Goal: Task Accomplishment & Management: Manage account settings

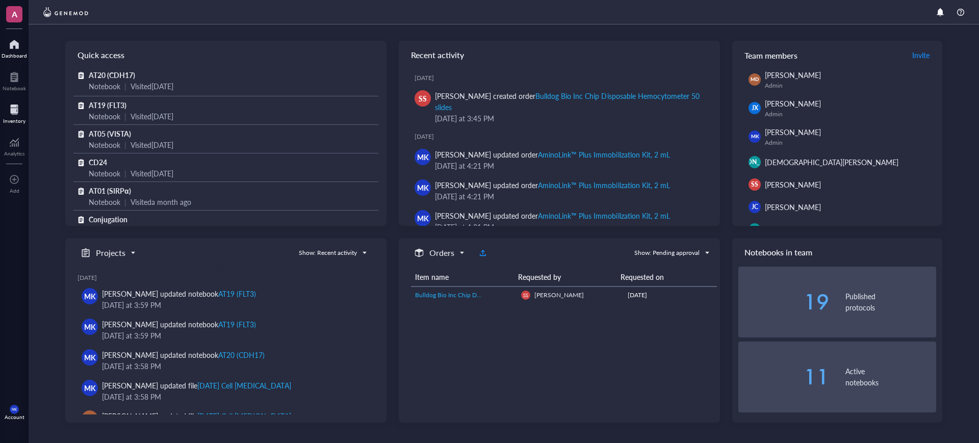
click at [17, 118] on div "Inventory" at bounding box center [14, 121] width 22 height 6
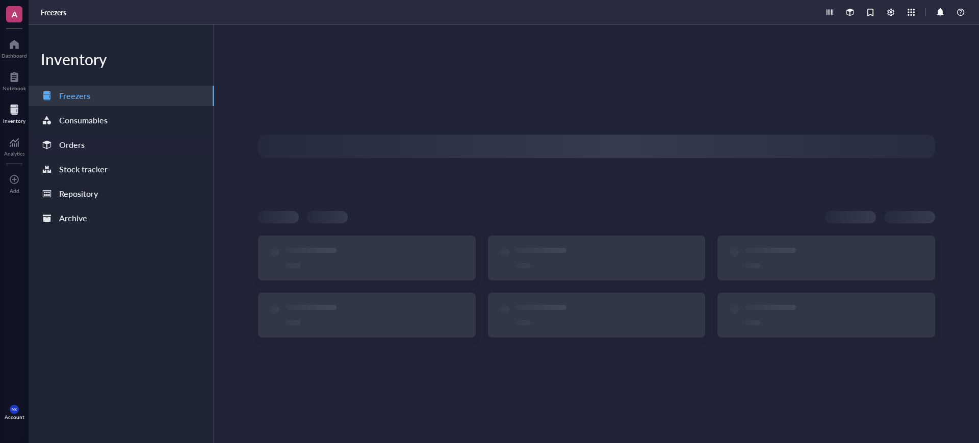
click at [102, 144] on div "Orders" at bounding box center [121, 145] width 185 height 20
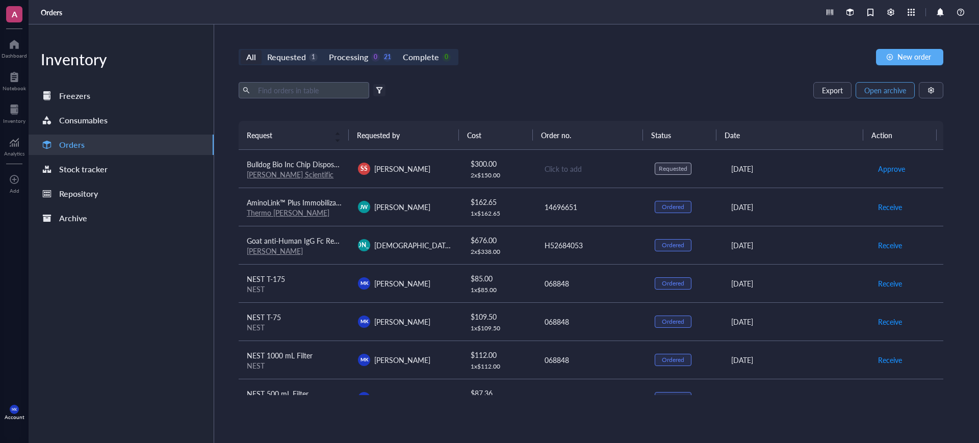
click at [880, 88] on span "Open archive" at bounding box center [885, 90] width 42 height 8
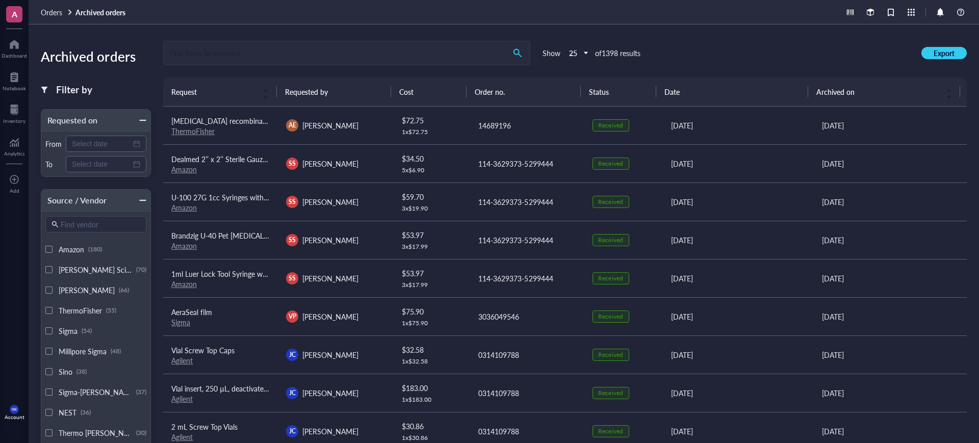
click at [419, 52] on input "search" at bounding box center [335, 52] width 342 height 23
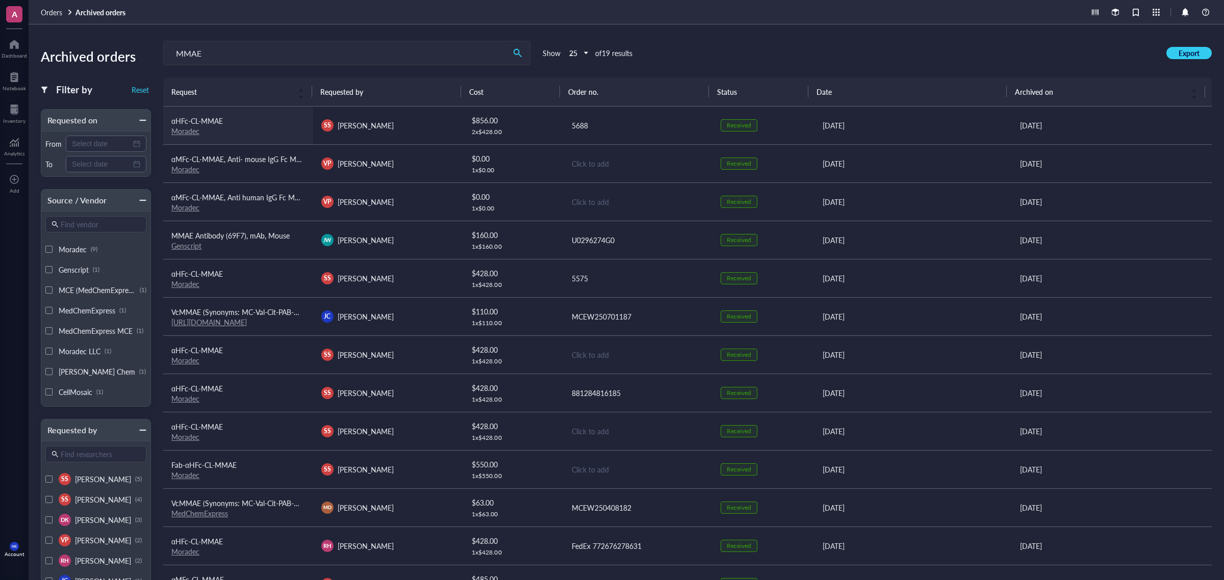
click at [278, 120] on div "αHFc-CL-MMAE" at bounding box center [238, 120] width 134 height 11
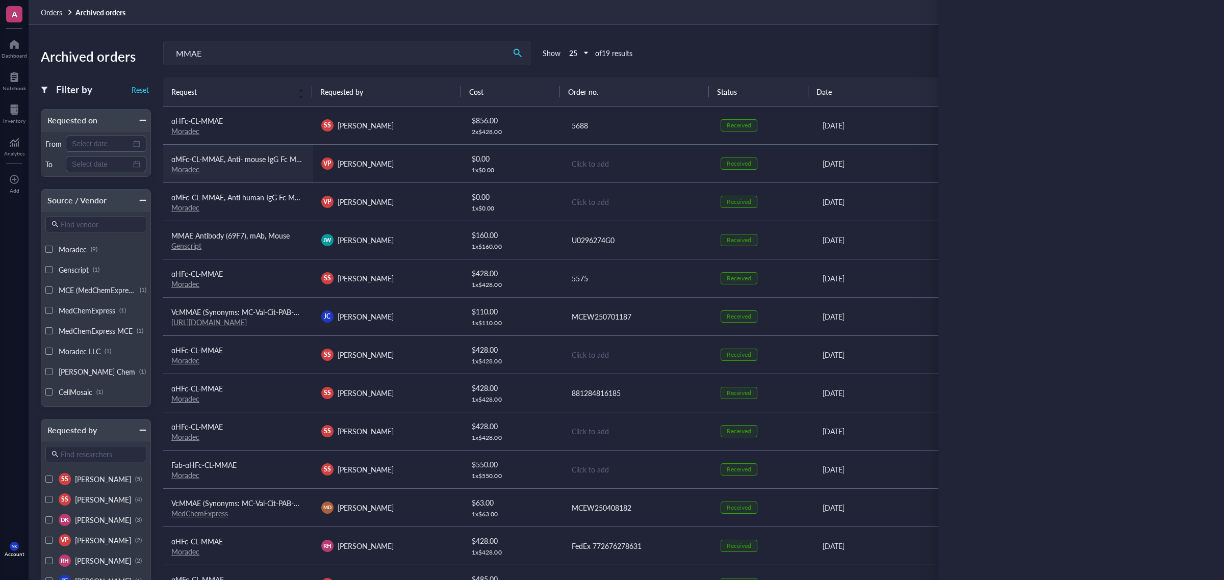
click at [185, 168] on link "Moradec" at bounding box center [185, 169] width 28 height 10
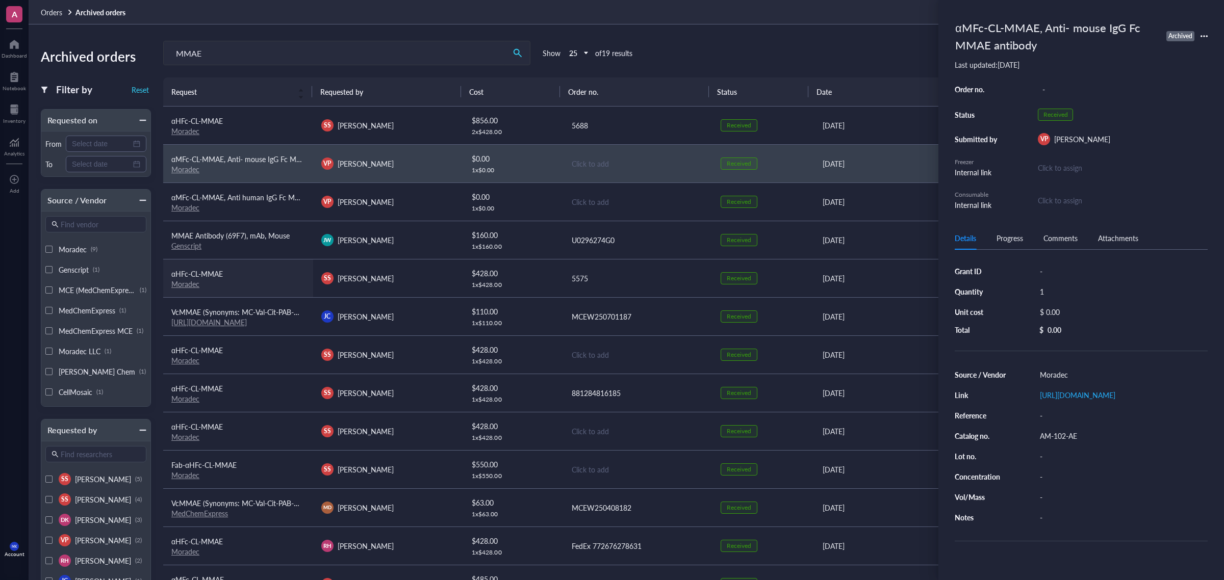
click at [182, 284] on link "Moradec" at bounding box center [185, 284] width 28 height 10
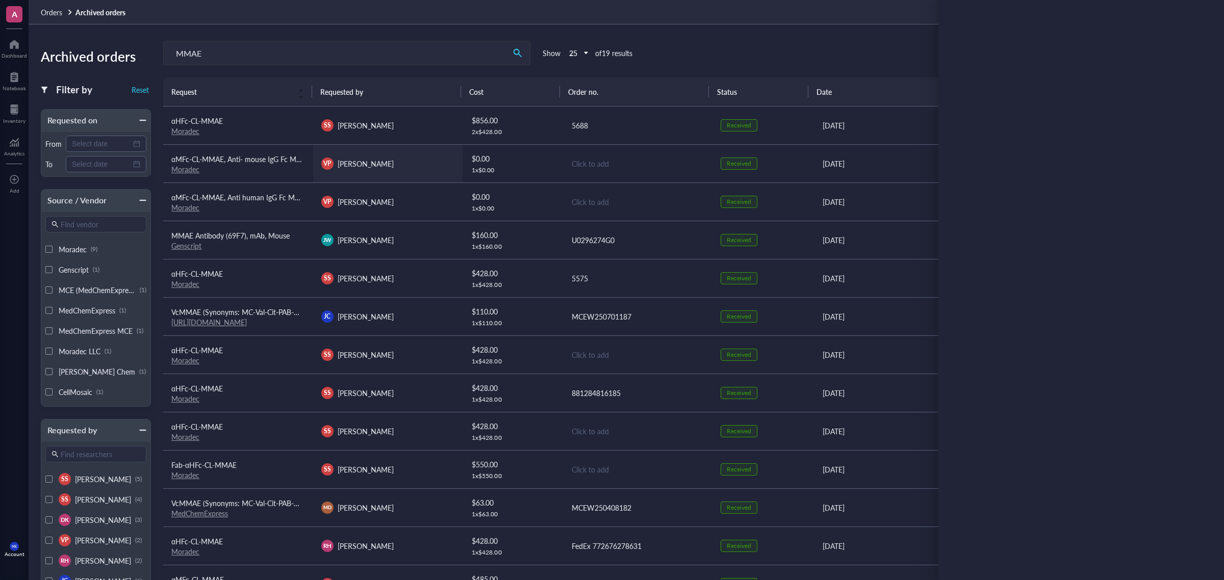
click at [388, 173] on td "VP Verenice Paredes" at bounding box center [388, 163] width 150 height 38
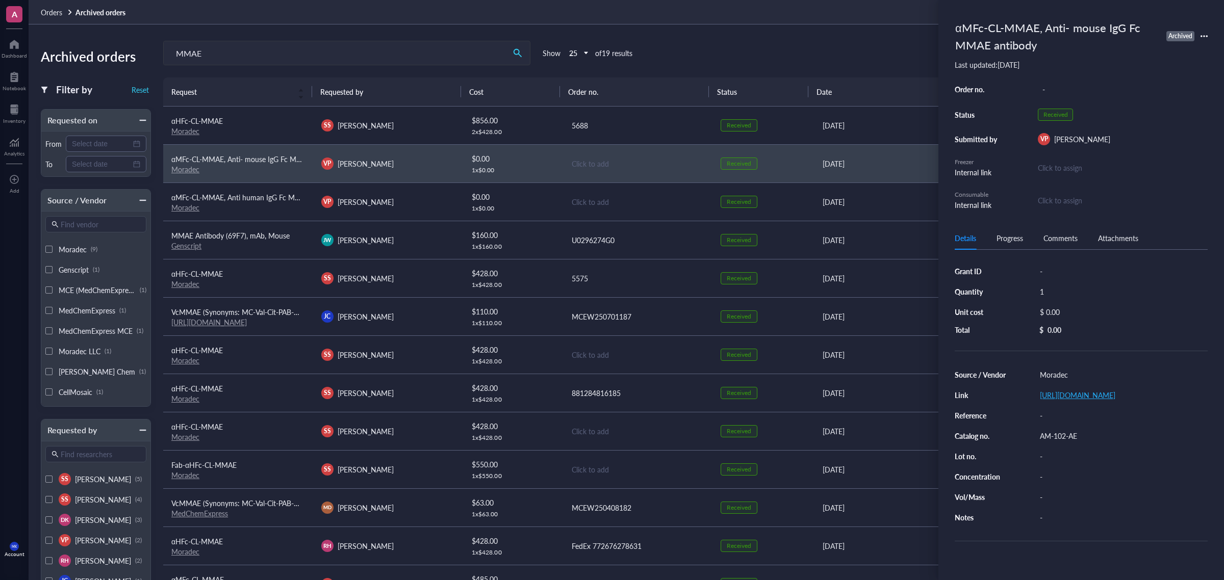
click at [979, 399] on link "https://moradec.com/AM-102-AE.html" at bounding box center [1077, 395] width 75 height 10
click at [292, 47] on input "MMAE" at bounding box center [335, 52] width 342 height 23
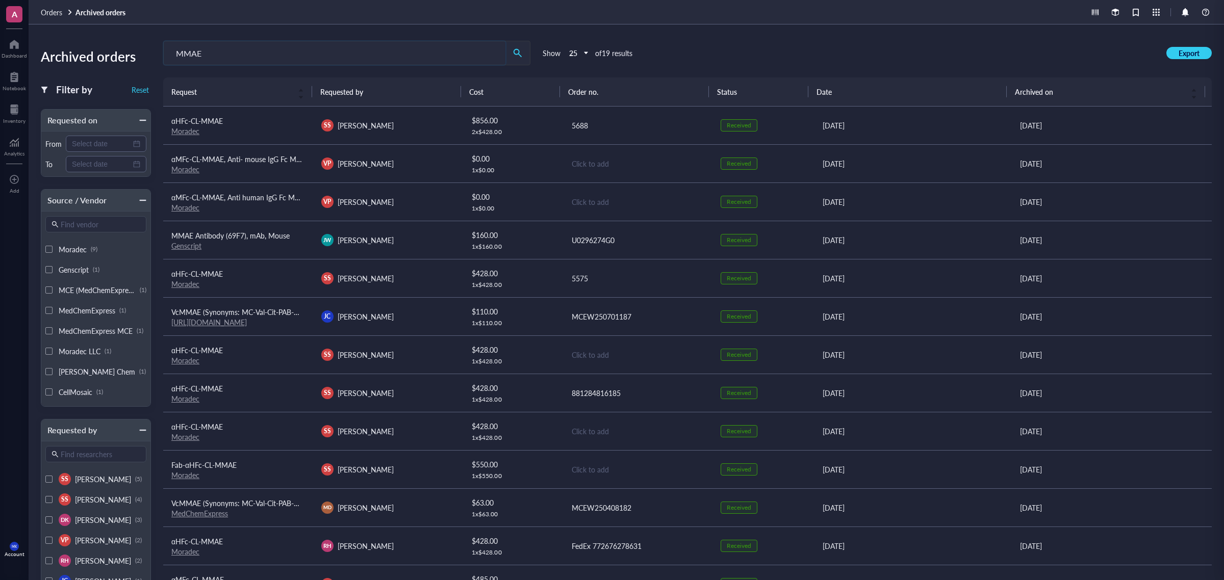
drag, startPoint x: 288, startPoint y: 54, endPoint x: 68, endPoint y: 38, distance: 220.9
click at [68, 38] on div "Archived orders Filter by Reset Requested on From To Source / Vendor Find vendo…" at bounding box center [626, 302] width 1195 height 556
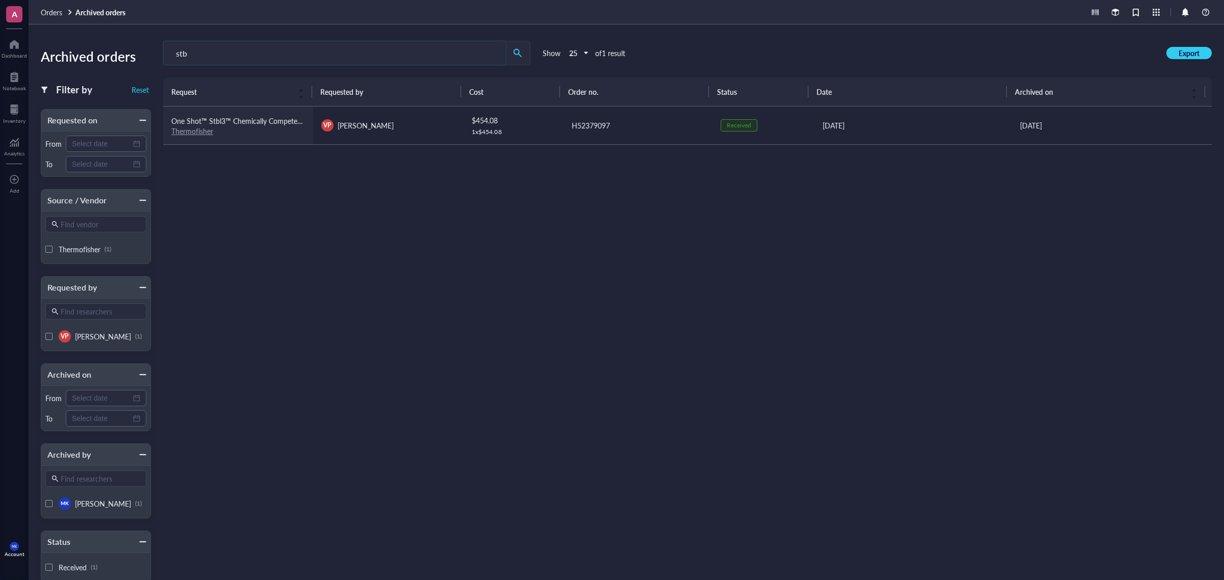
type input "stb"
click at [205, 134] on link "Thermofisher" at bounding box center [192, 131] width 42 height 10
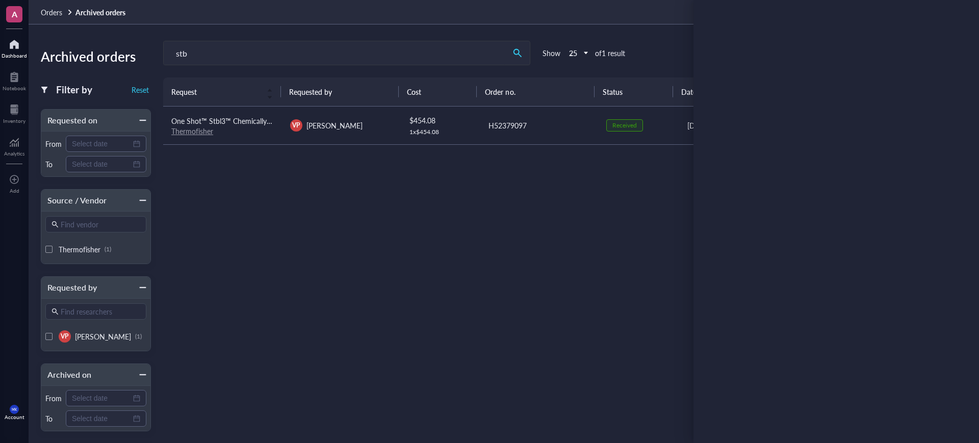
click at [17, 53] on div "Dashboard" at bounding box center [14, 56] width 25 height 6
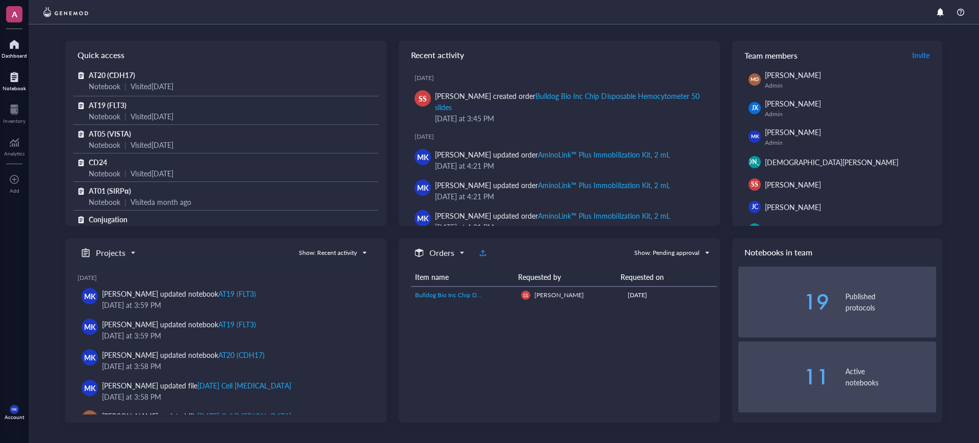
click at [10, 75] on div at bounding box center [14, 77] width 23 height 16
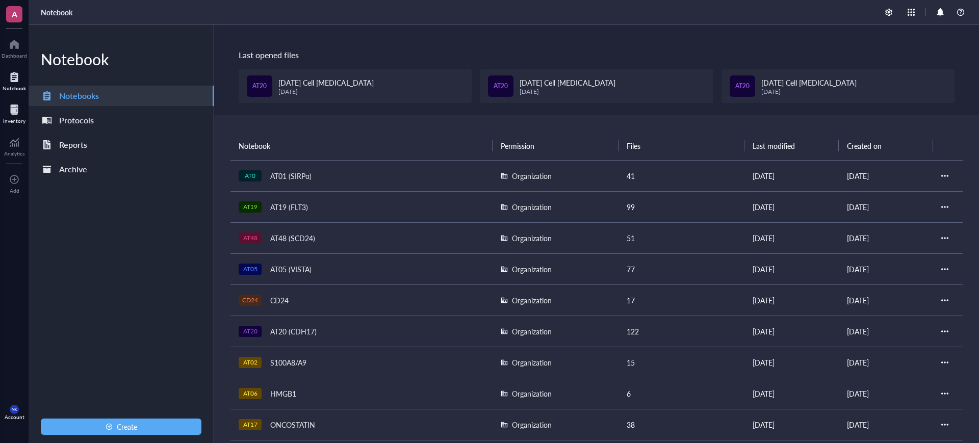
click at [26, 109] on div "Inventory" at bounding box center [14, 112] width 29 height 29
click at [16, 121] on div "Inventory" at bounding box center [14, 121] width 22 height 6
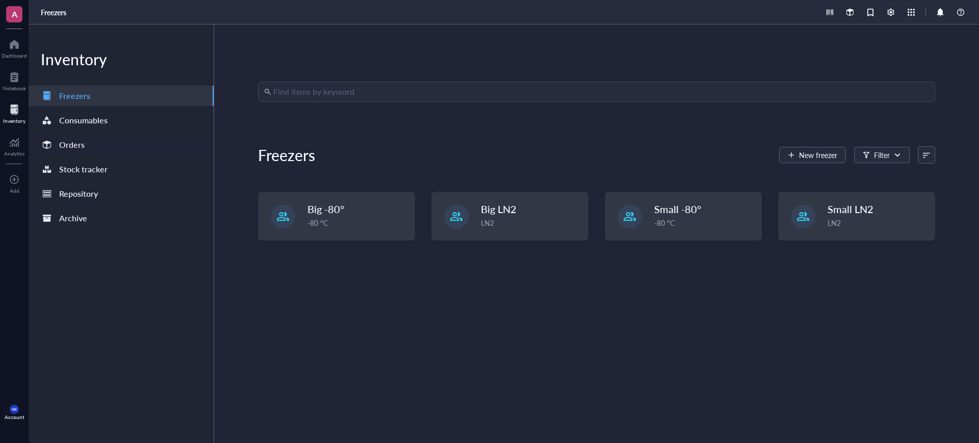
click at [76, 145] on div "Orders" at bounding box center [71, 145] width 25 height 14
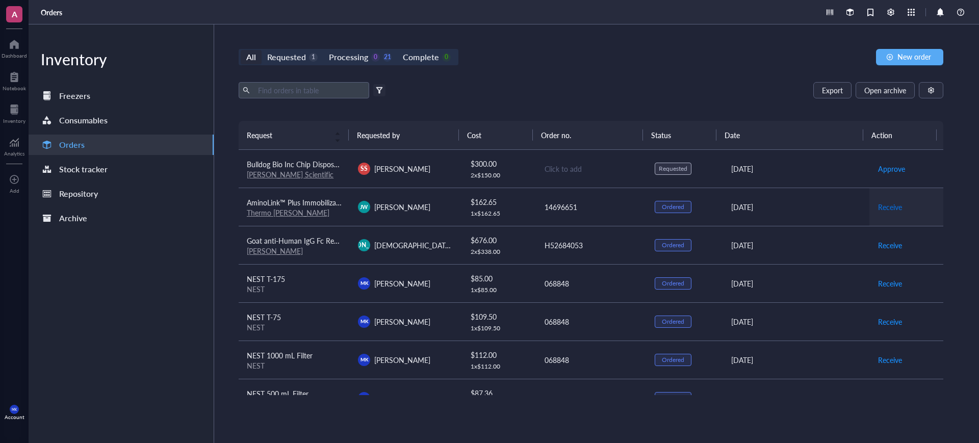
click at [883, 202] on span "Receive" at bounding box center [890, 206] width 24 height 11
click at [616, 241] on div "H52684053" at bounding box center [592, 245] width 94 height 11
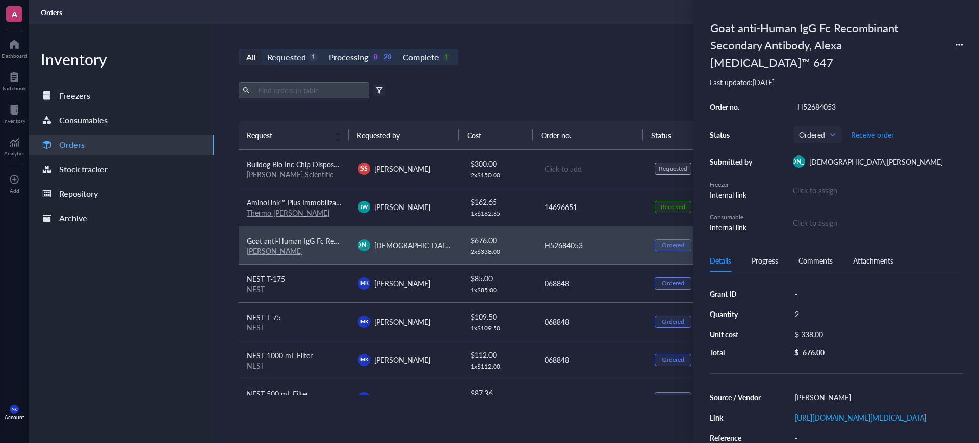
click at [576, 78] on div "All Requested 1 Processing 0 20 Complete 1 New order Export Open archive Filter…" at bounding box center [591, 233] width 754 height 419
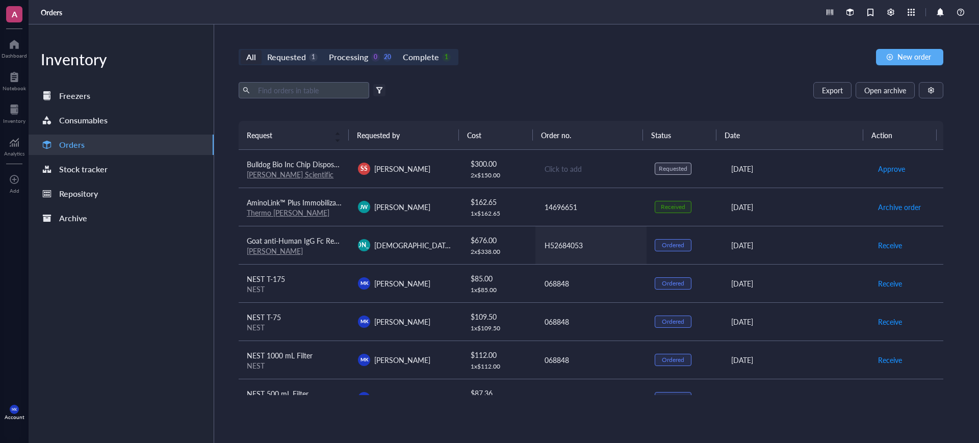
click at [625, 254] on td "H52684053" at bounding box center [590, 245] width 111 height 38
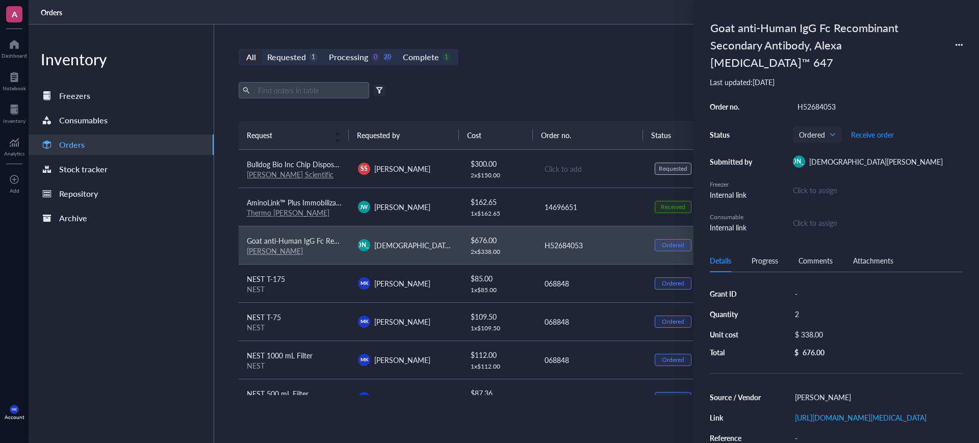
click at [617, 76] on div "All Requested 1 Processing 0 20 Complete 1 New order Export Open archive Filter…" at bounding box center [591, 233] width 754 height 419
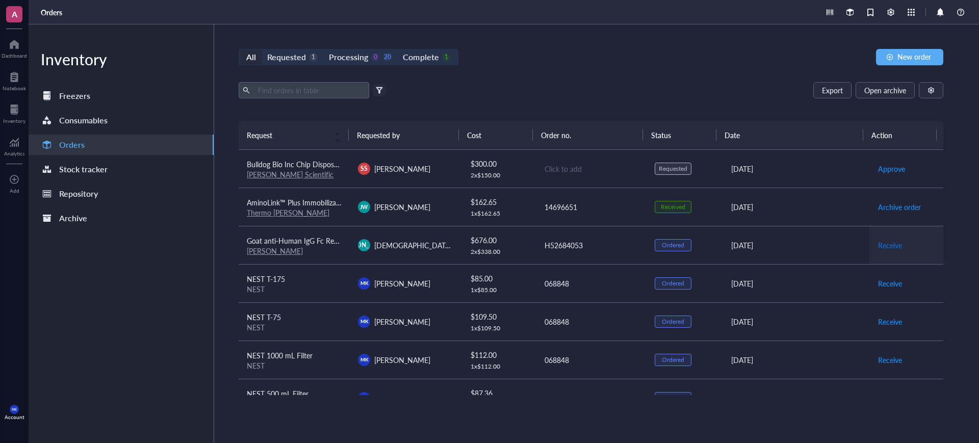
click at [885, 245] on span "Receive" at bounding box center [890, 245] width 24 height 11
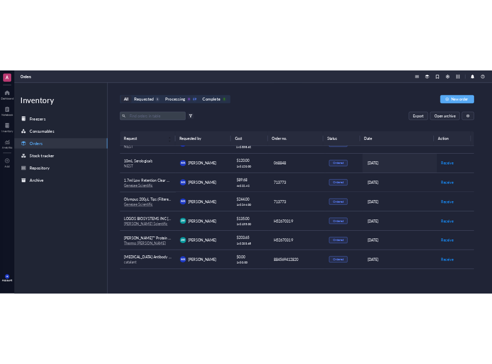
scroll to position [319, 0]
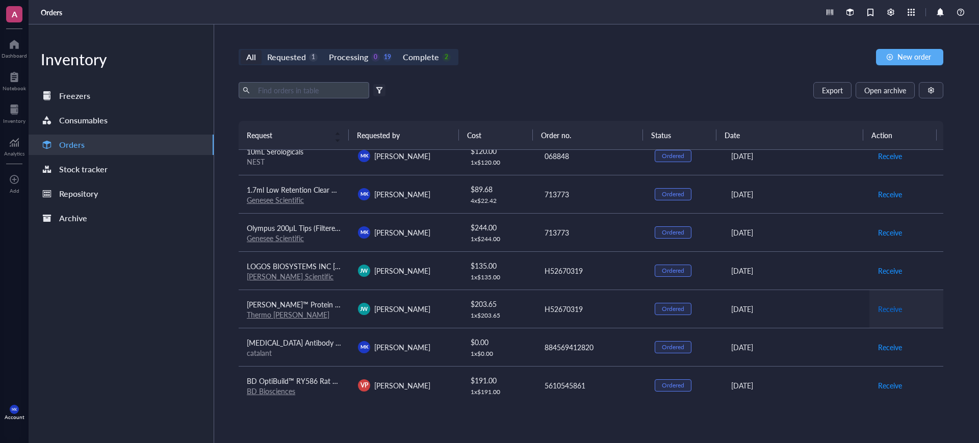
click at [886, 307] on span "Receive" at bounding box center [890, 308] width 24 height 11
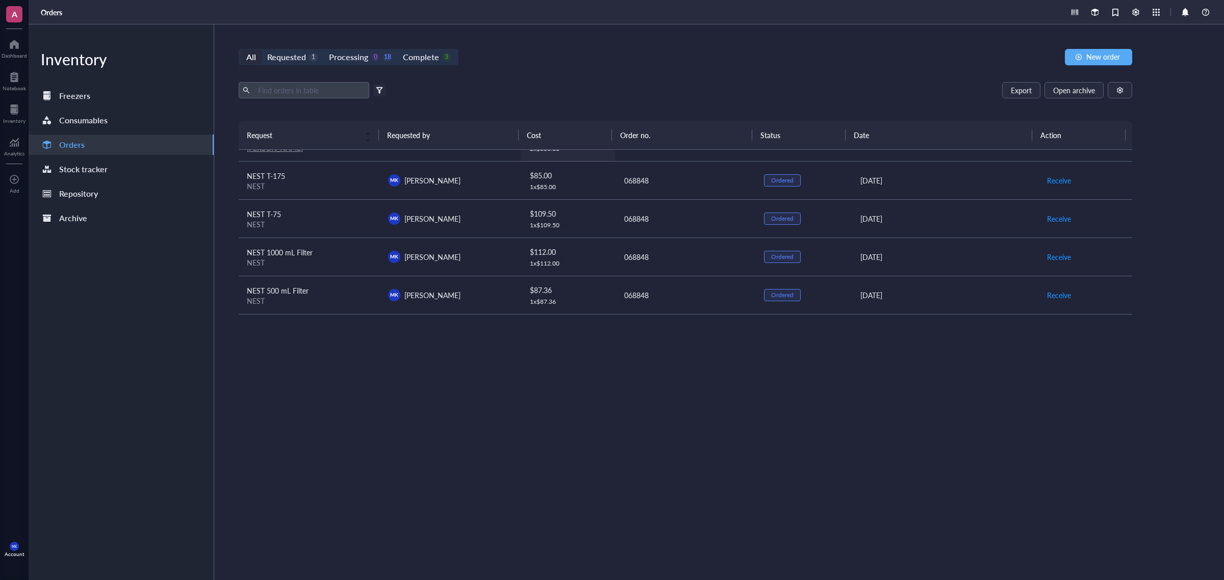
scroll to position [0, 0]
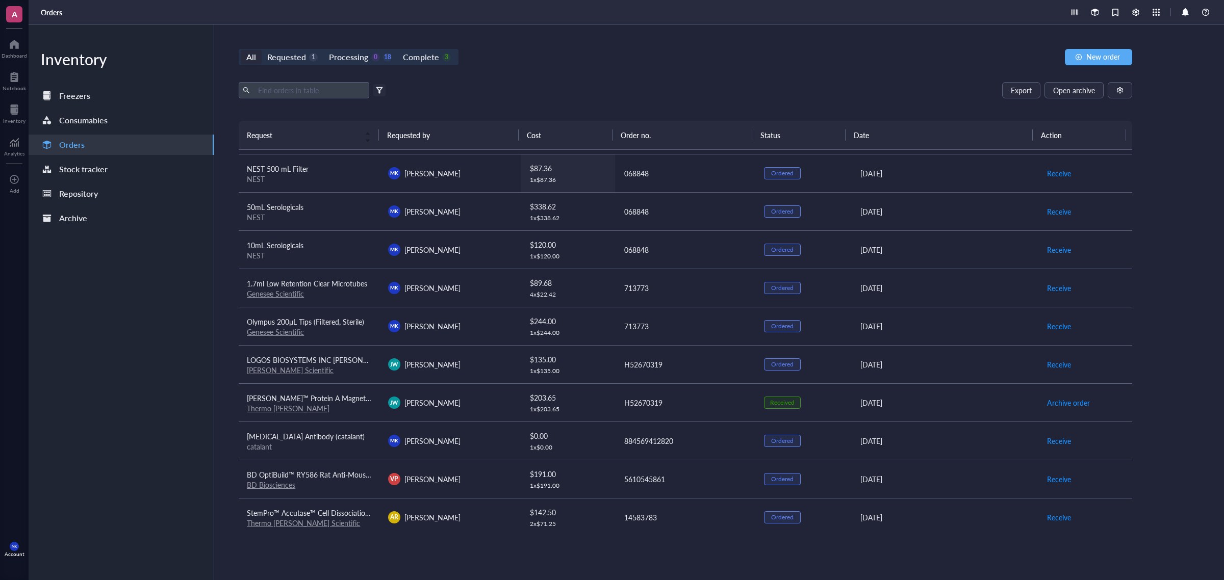
scroll to position [255, 0]
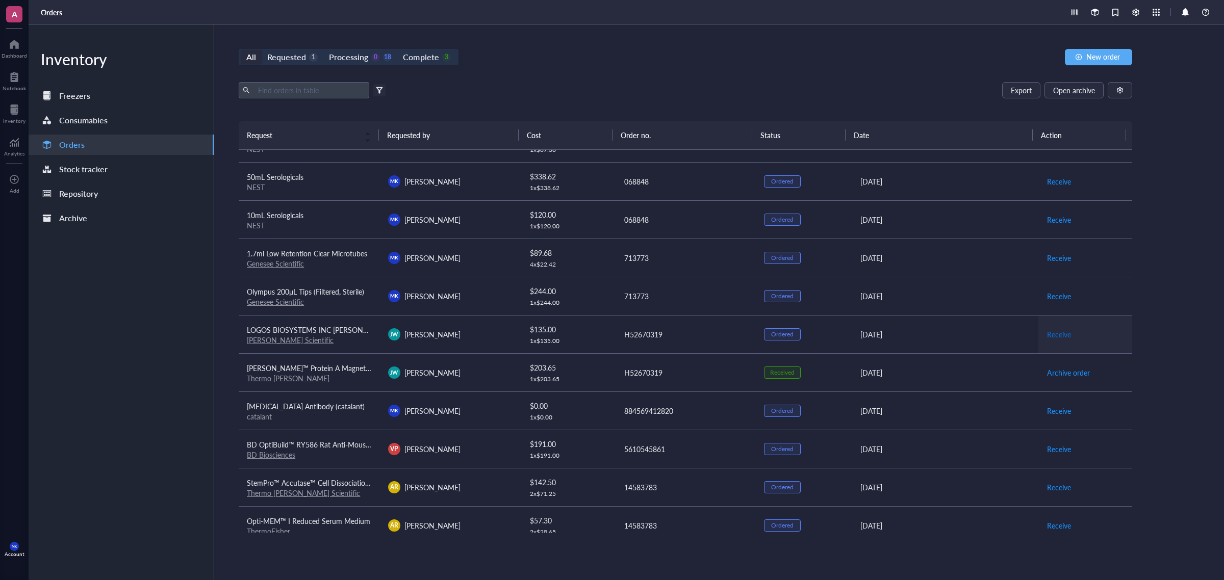
click at [1052, 335] on span "Receive" at bounding box center [1059, 334] width 24 height 11
click at [511, 299] on td "[PERSON_NAME] [PERSON_NAME]" at bounding box center [450, 296] width 141 height 38
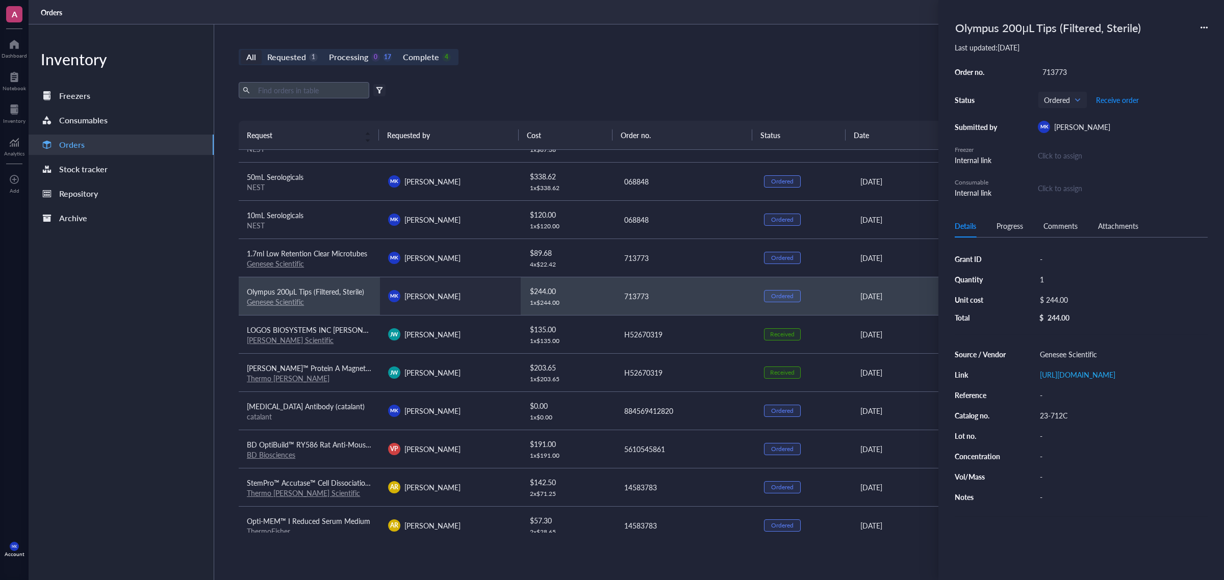
click at [511, 299] on td "[PERSON_NAME] [PERSON_NAME]" at bounding box center [450, 296] width 141 height 38
click at [626, 94] on div "Export Open archive" at bounding box center [685, 90] width 893 height 16
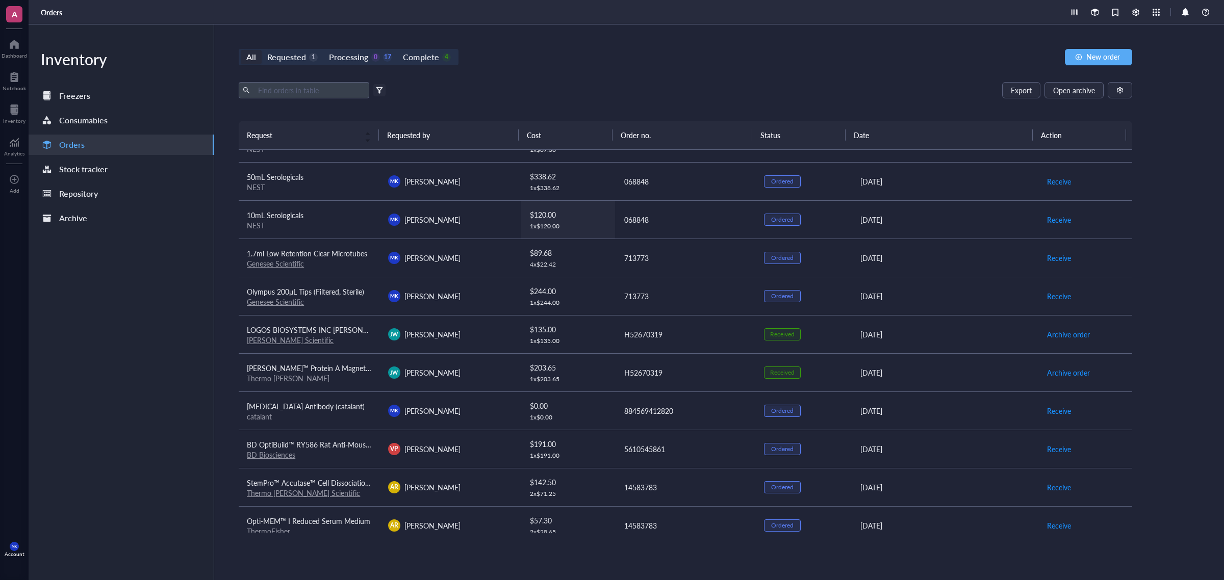
scroll to position [0, 0]
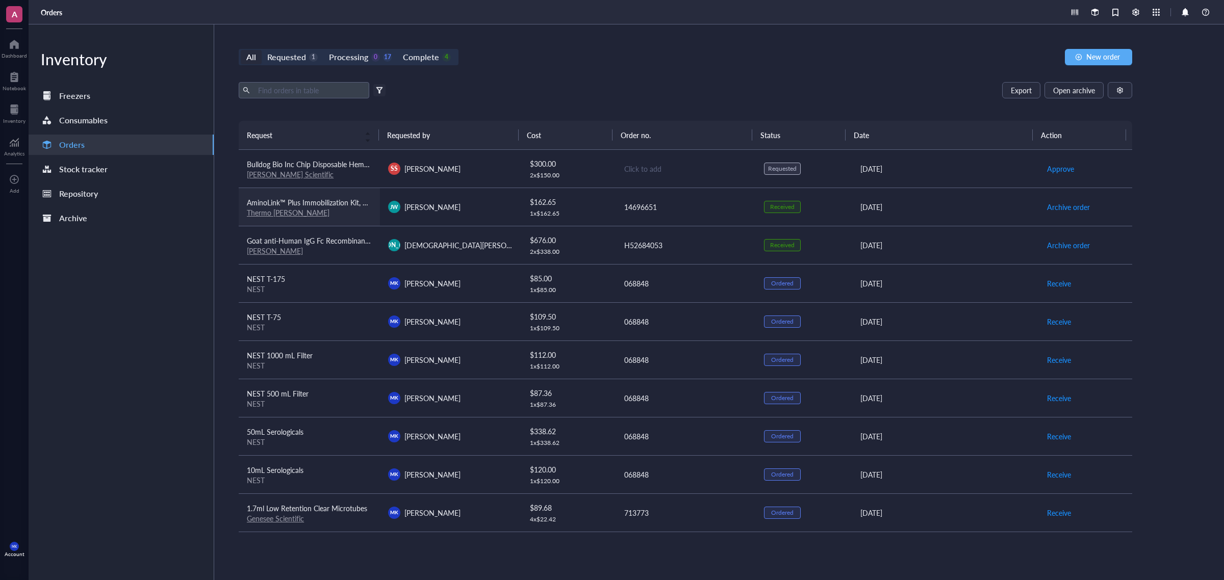
click at [359, 216] on div "Thermo [PERSON_NAME]" at bounding box center [309, 212] width 125 height 9
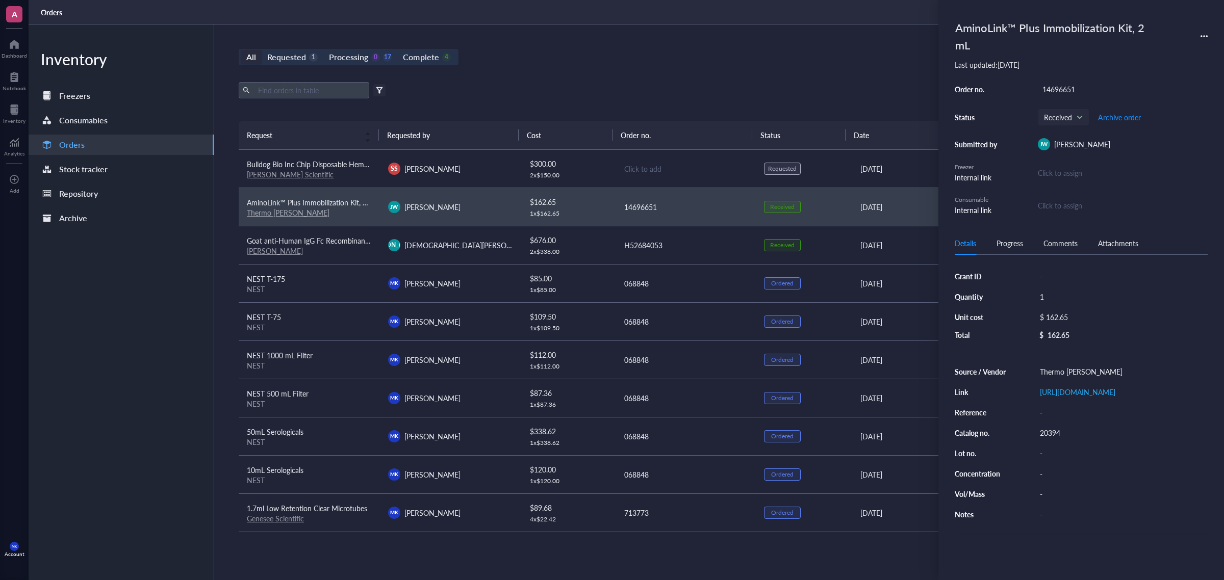
click at [593, 98] on div "Export Open archive" at bounding box center [685, 90] width 893 height 16
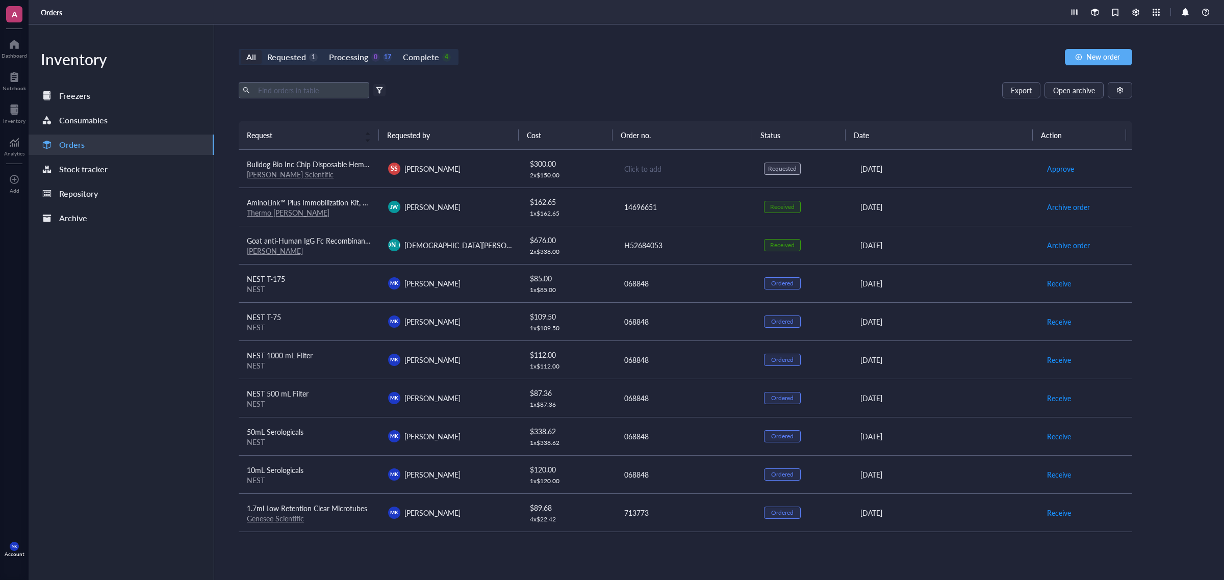
click at [662, 73] on div "All Requested 1 Processing 0 17 Complete 4 New order Export Open archive Filter…" at bounding box center [685, 302] width 942 height 556
click at [441, 160] on td "SS [PERSON_NAME]" at bounding box center [450, 169] width 141 height 38
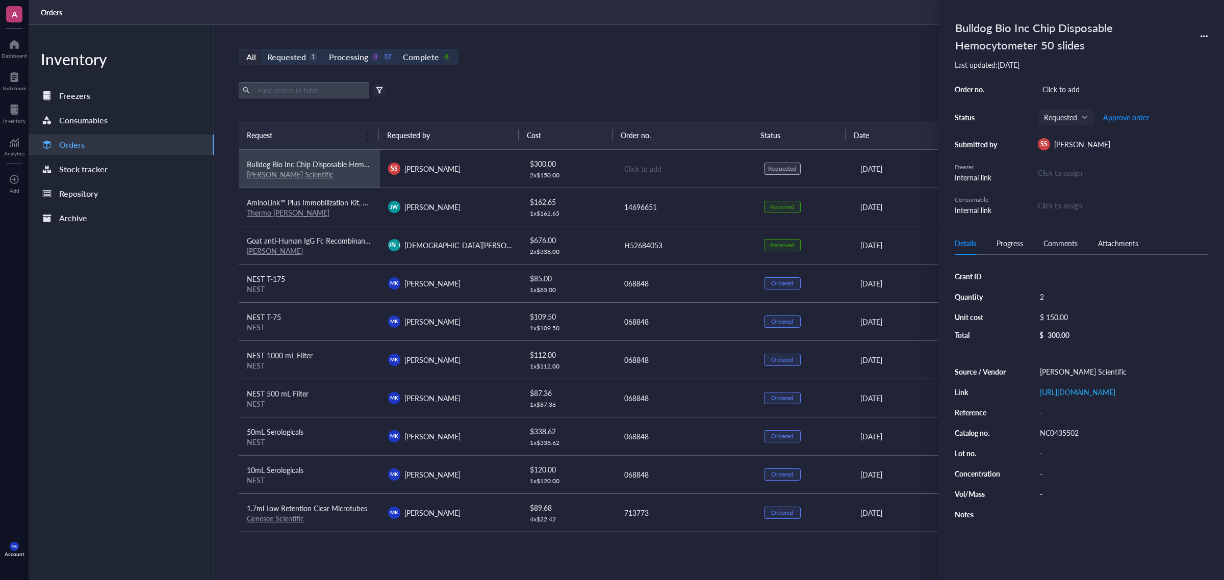
click at [477, 49] on div "All Requested 1 Processing 0 17 Complete 4 New order" at bounding box center [685, 57] width 893 height 16
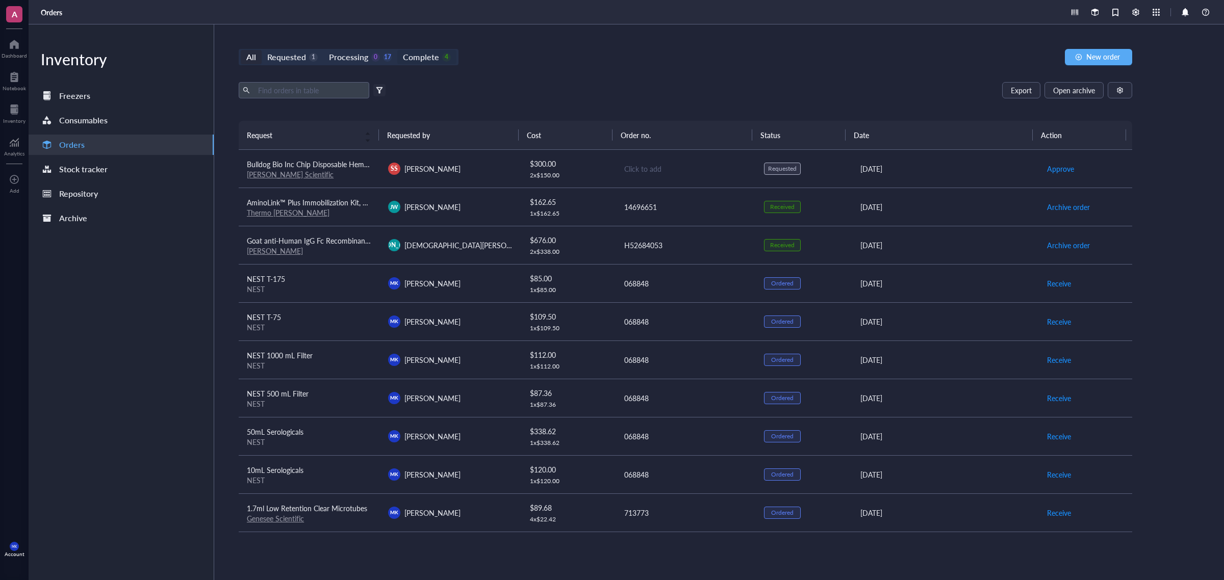
click at [413, 52] on div "Complete" at bounding box center [421, 57] width 36 height 14
click at [397, 50] on input "Complete 4" at bounding box center [397, 50] width 0 height 0
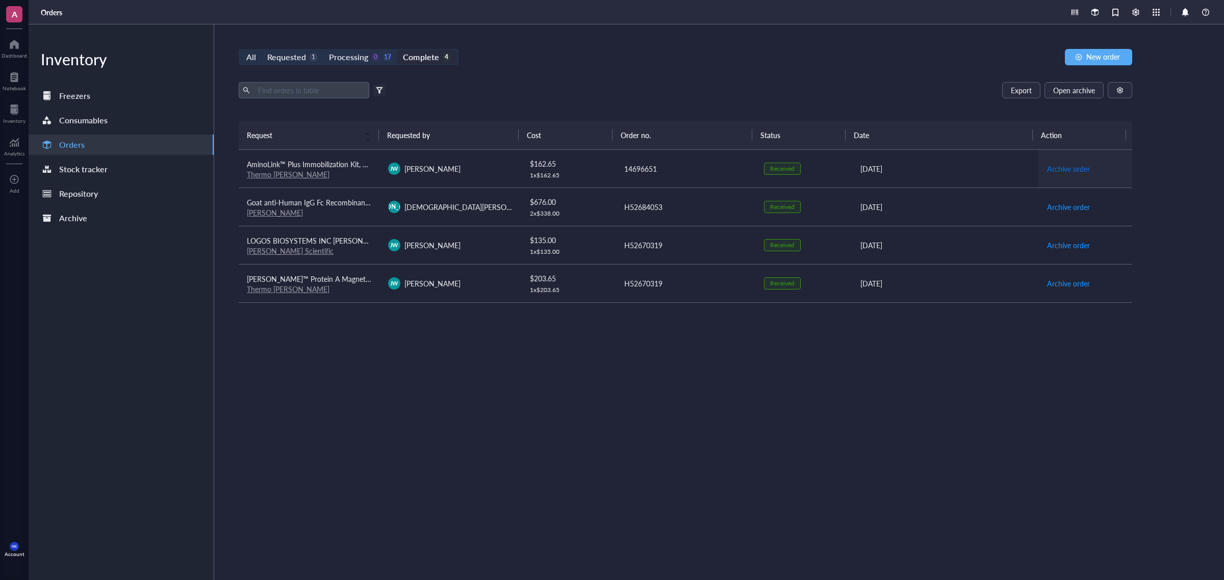
click at [1071, 172] on span "Archive order" at bounding box center [1068, 168] width 43 height 11
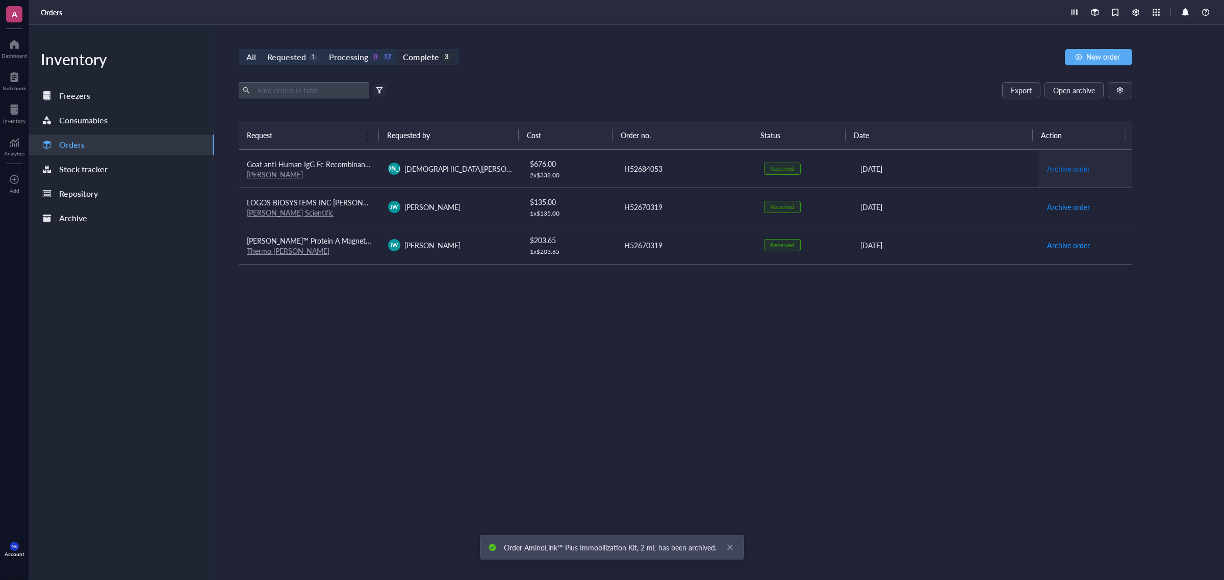
click at [1070, 172] on span "Archive order" at bounding box center [1068, 168] width 43 height 11
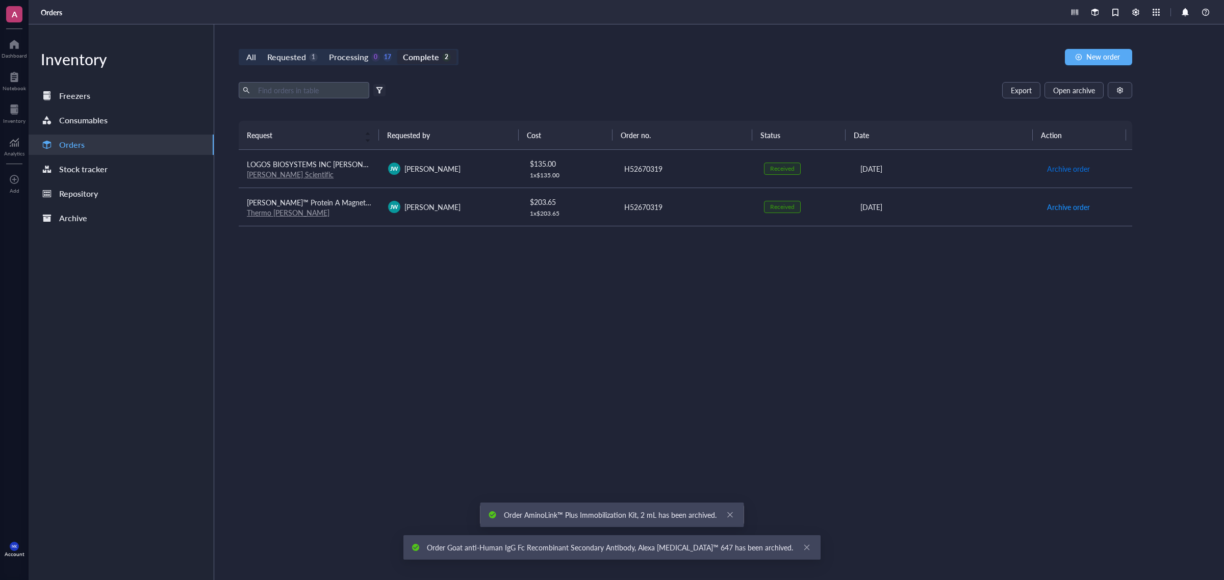
click at [1070, 172] on span "Archive order" at bounding box center [1068, 168] width 43 height 11
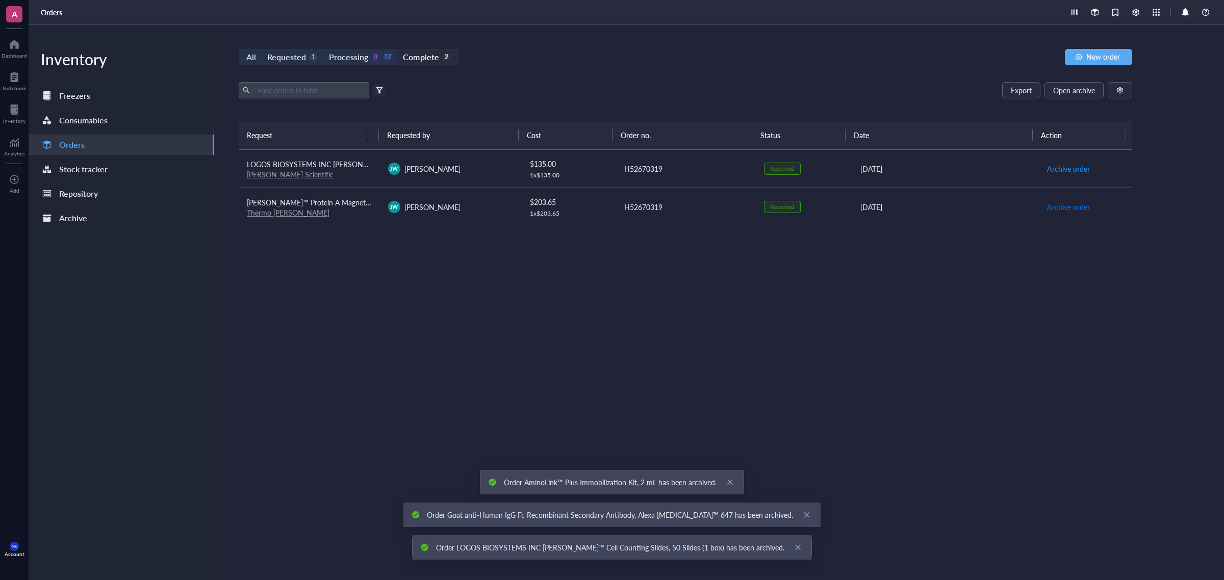
click at [1070, 201] on span "Archive order" at bounding box center [1068, 206] width 43 height 11
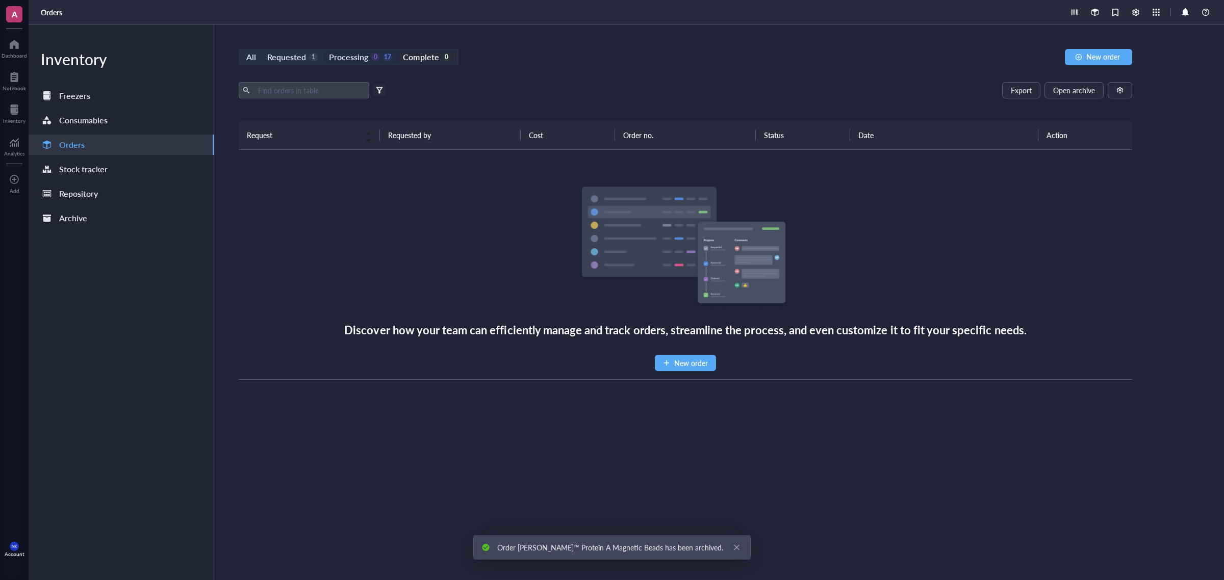
click at [367, 50] on div "Processing 0 17" at bounding box center [360, 57] width 63 height 14
click at [323, 50] on input "Processing 0 17" at bounding box center [323, 50] width 0 height 0
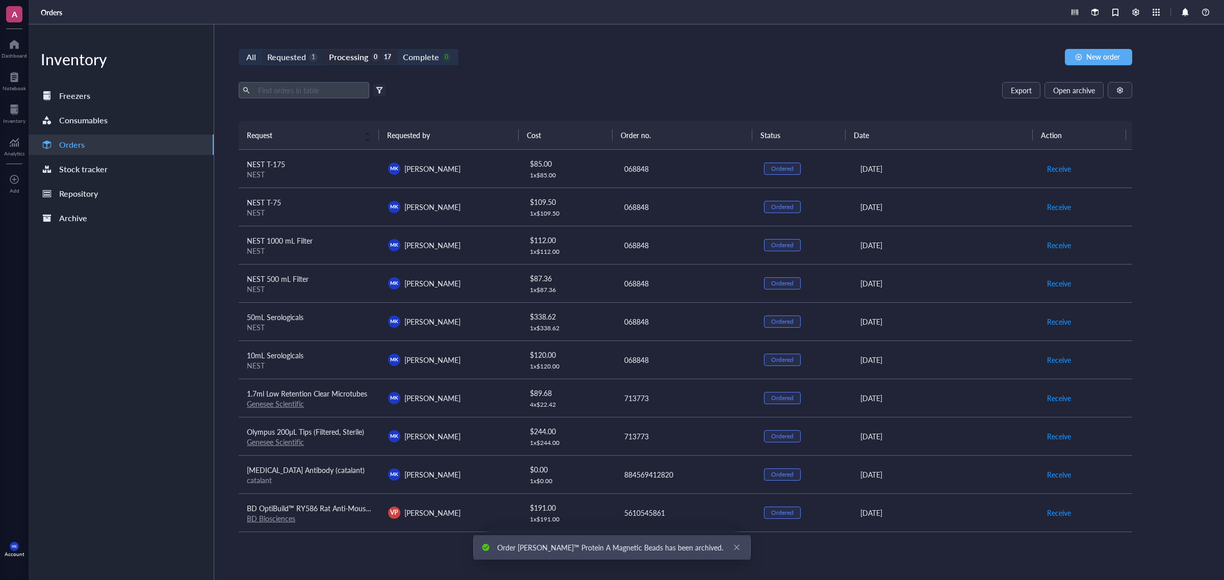
click at [278, 57] on div "Requested" at bounding box center [286, 57] width 39 height 14
click at [262, 50] on input "Requested 1" at bounding box center [262, 50] width 0 height 0
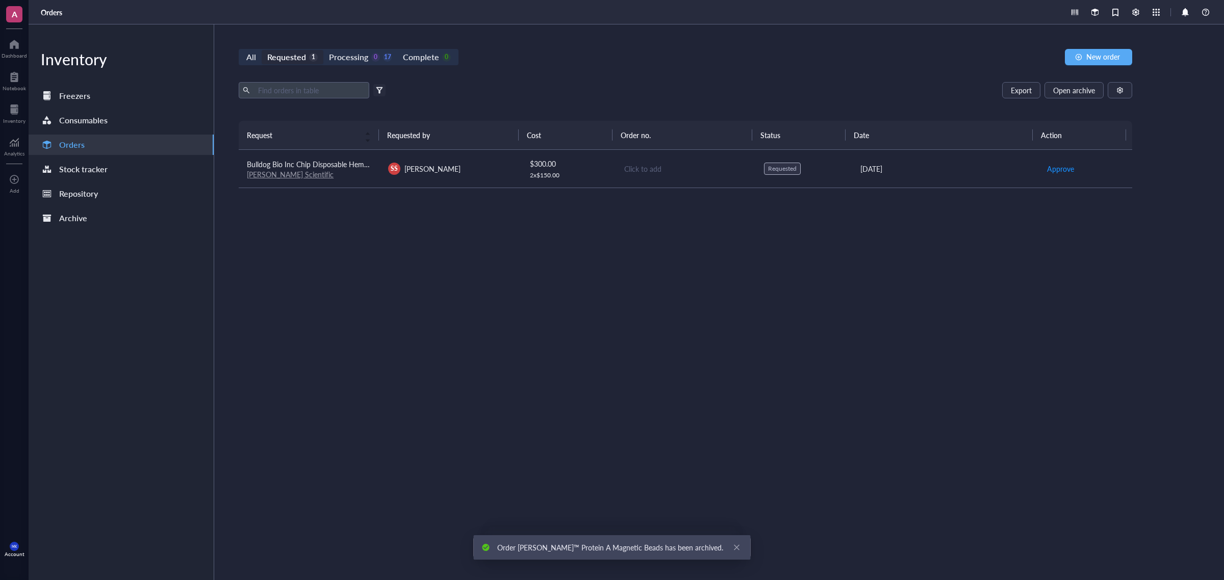
click at [352, 47] on div "All Requested 1 Processing 0 17 Complete 0 New order Export Open archive Filter…" at bounding box center [685, 302] width 942 height 556
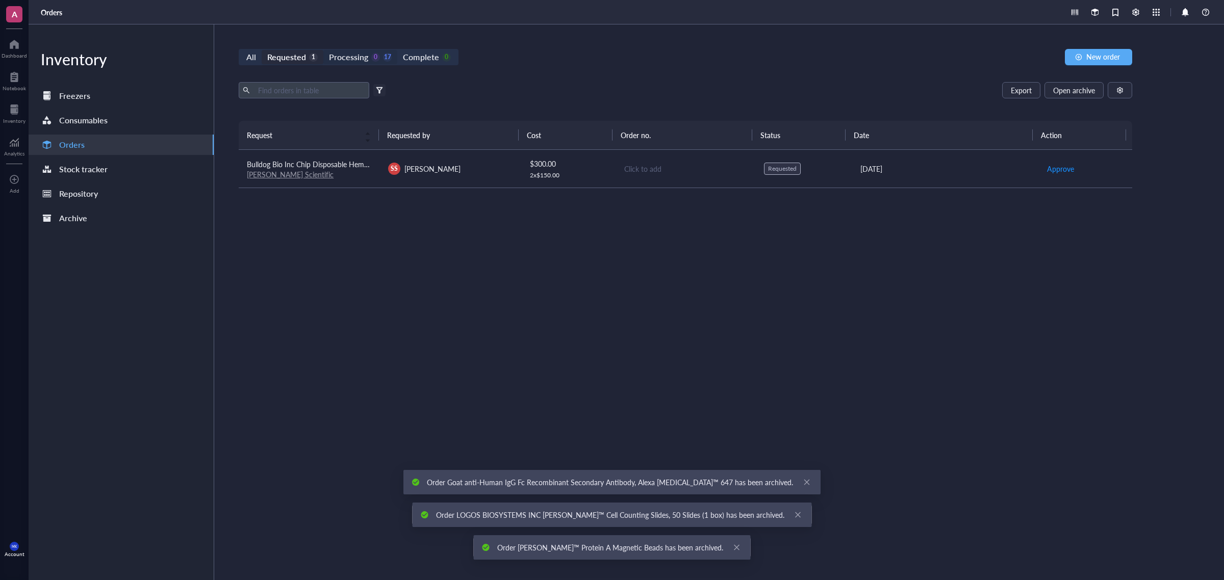
click at [352, 55] on div "Processing" at bounding box center [348, 57] width 39 height 14
click at [323, 50] on input "Processing 0 17" at bounding box center [323, 50] width 0 height 0
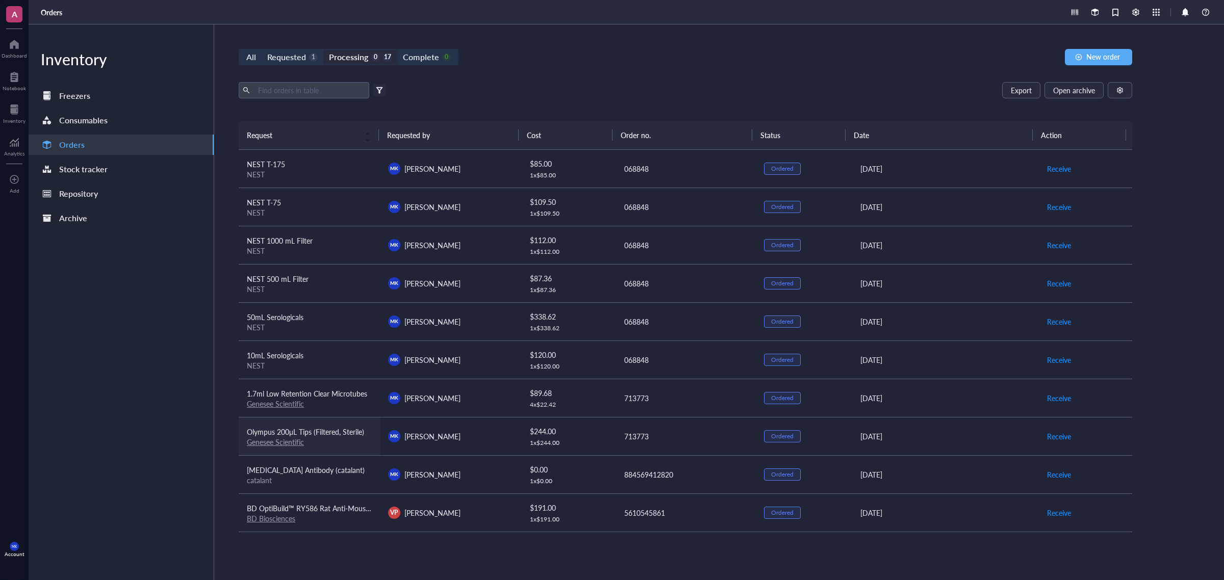
click at [268, 442] on link "Genesee Scientific" at bounding box center [275, 442] width 57 height 10
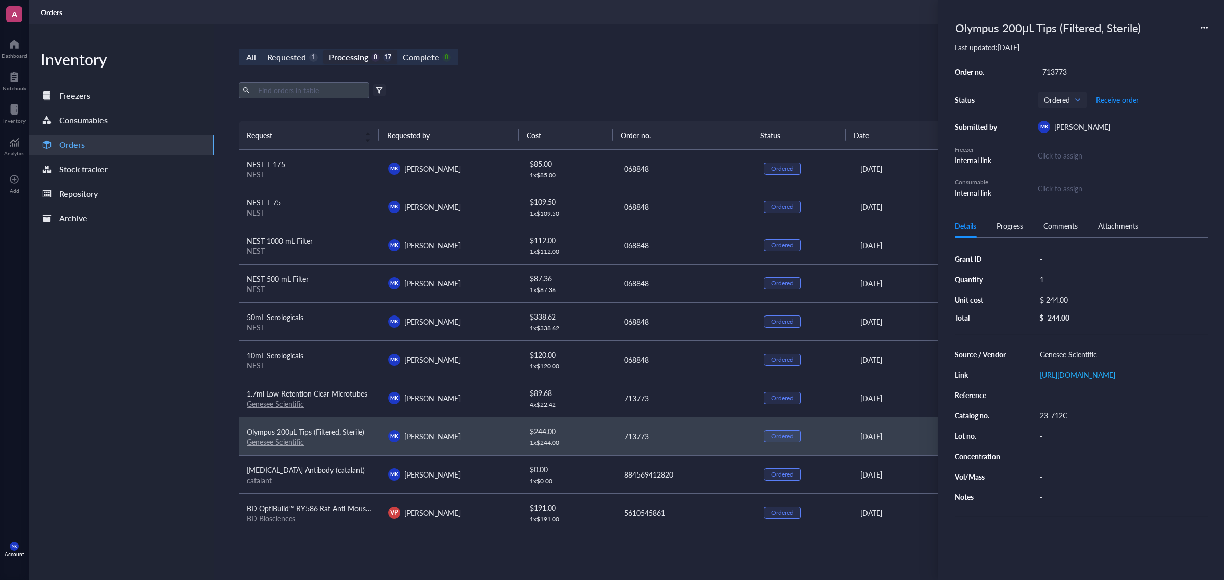
click at [651, 83] on div "Export Open archive" at bounding box center [685, 90] width 893 height 16
